Goal: Navigation & Orientation: Find specific page/section

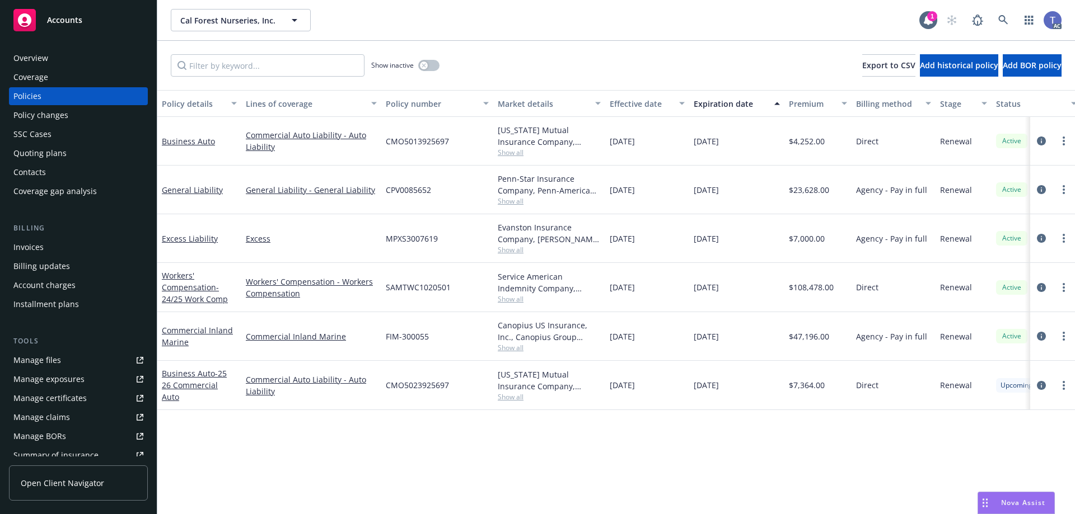
click at [38, 53] on div "Overview" at bounding box center [30, 58] width 35 height 18
